Goal: Information Seeking & Learning: Learn about a topic

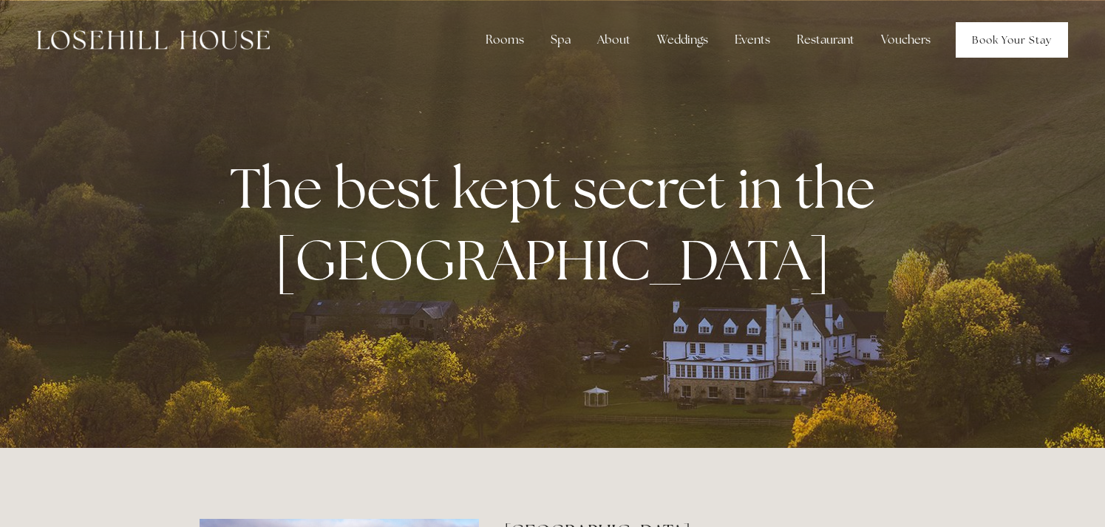
click at [1003, 28] on link "Book Your Stay" at bounding box center [1012, 39] width 112 height 35
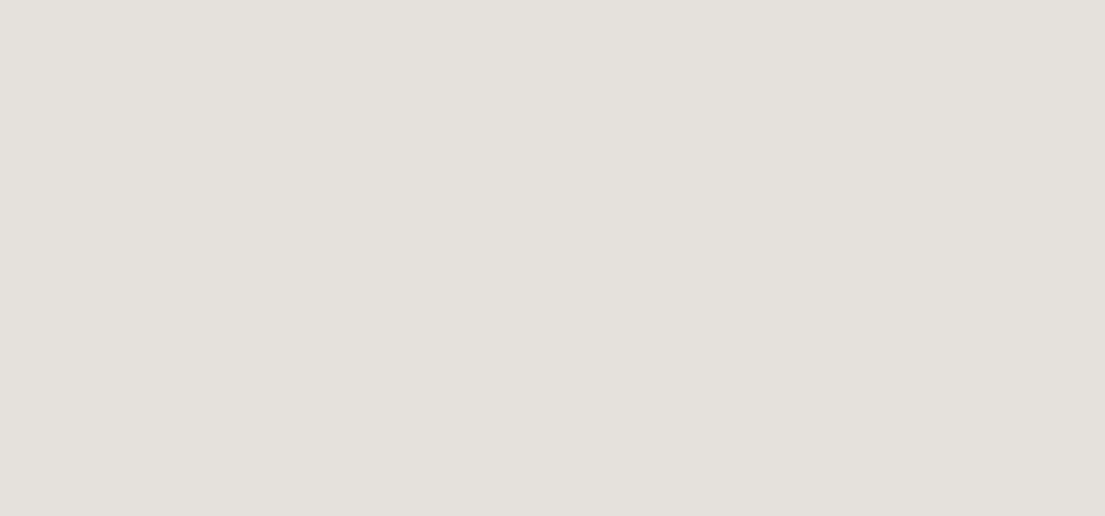
scroll to position [555, 0]
drag, startPoint x: 330, startPoint y: 153, endPoint x: 769, endPoint y: 305, distance: 464.1
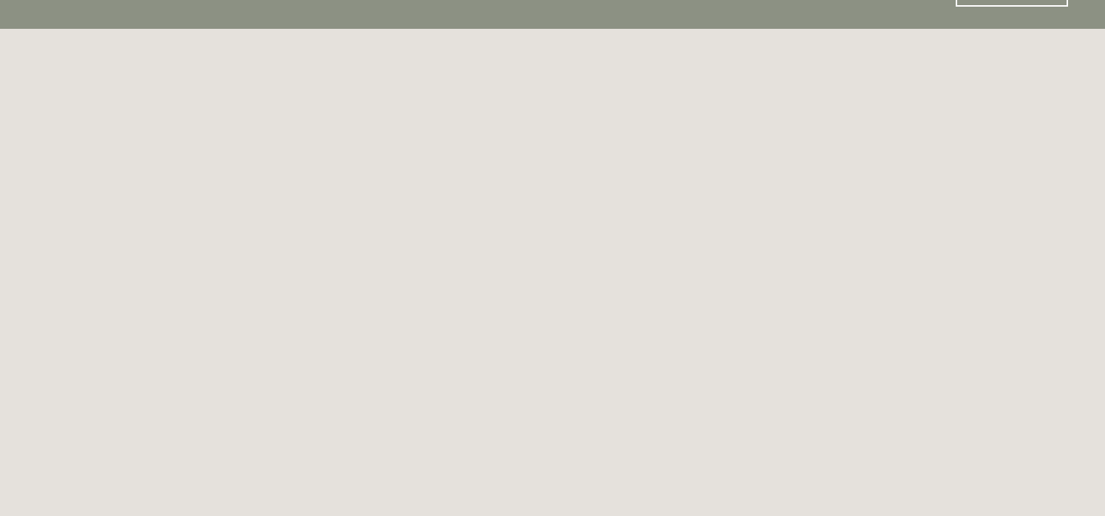
scroll to position [0, 0]
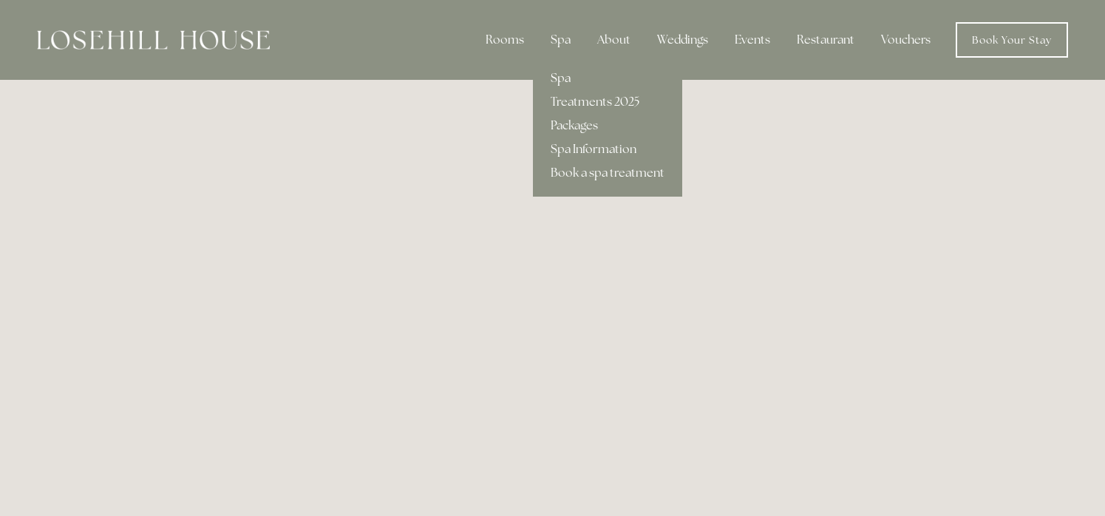
click at [564, 78] on link "Spa" at bounding box center [607, 79] width 149 height 24
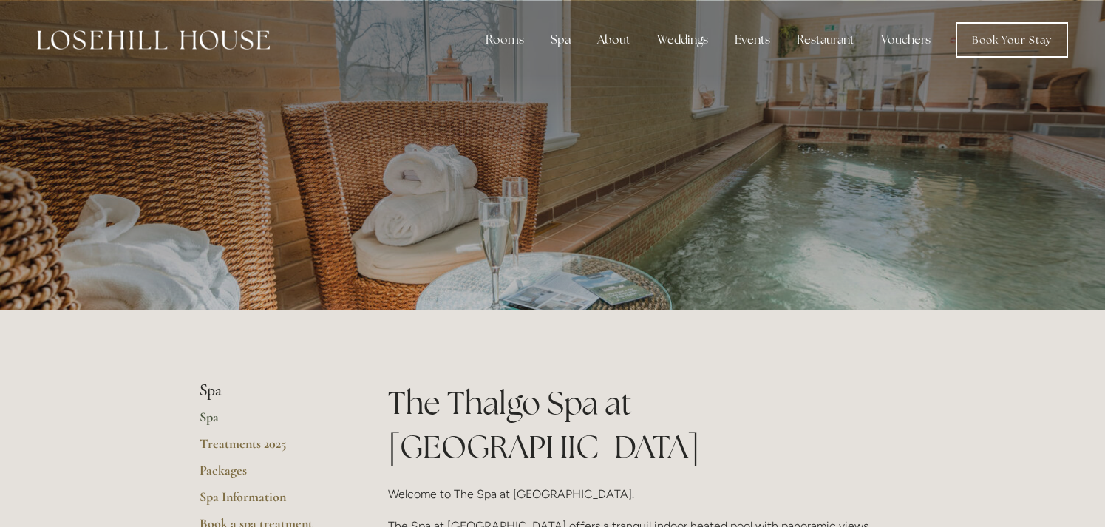
click at [972, 92] on div at bounding box center [552, 155] width 1105 height 310
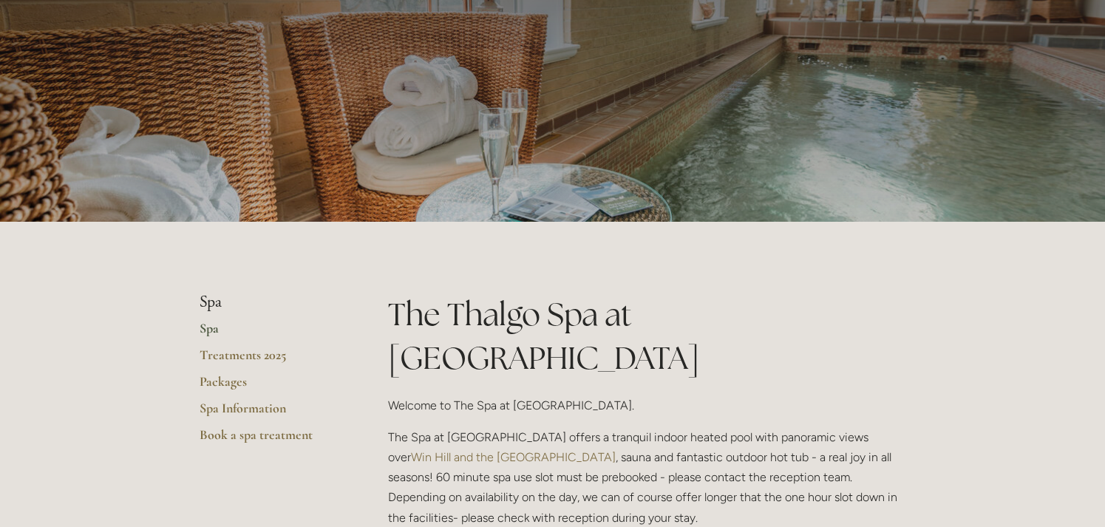
scroll to position [74, 0]
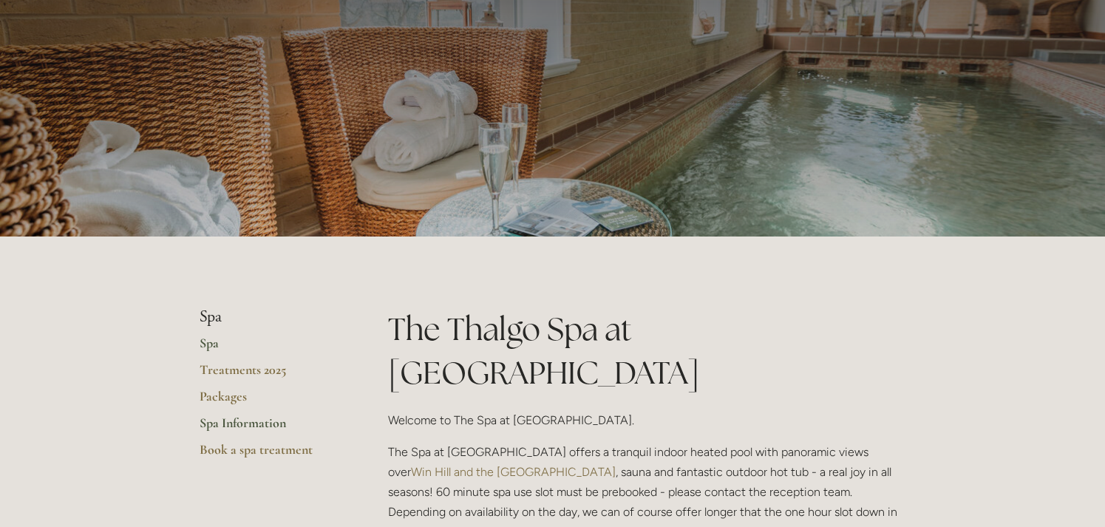
click at [234, 425] on link "Spa Information" at bounding box center [270, 428] width 141 height 27
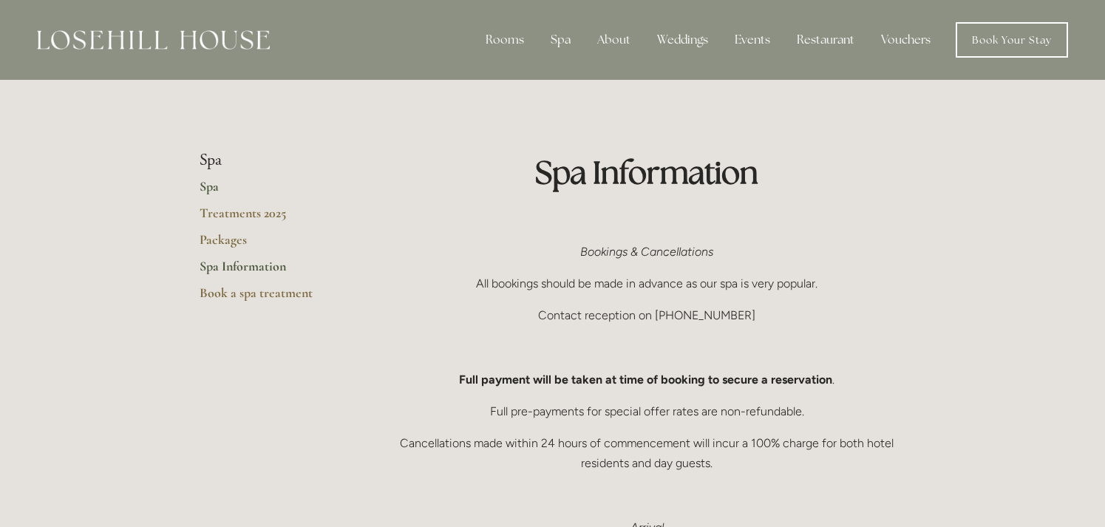
click at [209, 185] on link "Spa" at bounding box center [270, 191] width 141 height 27
